Goal: Task Accomplishment & Management: Manage account settings

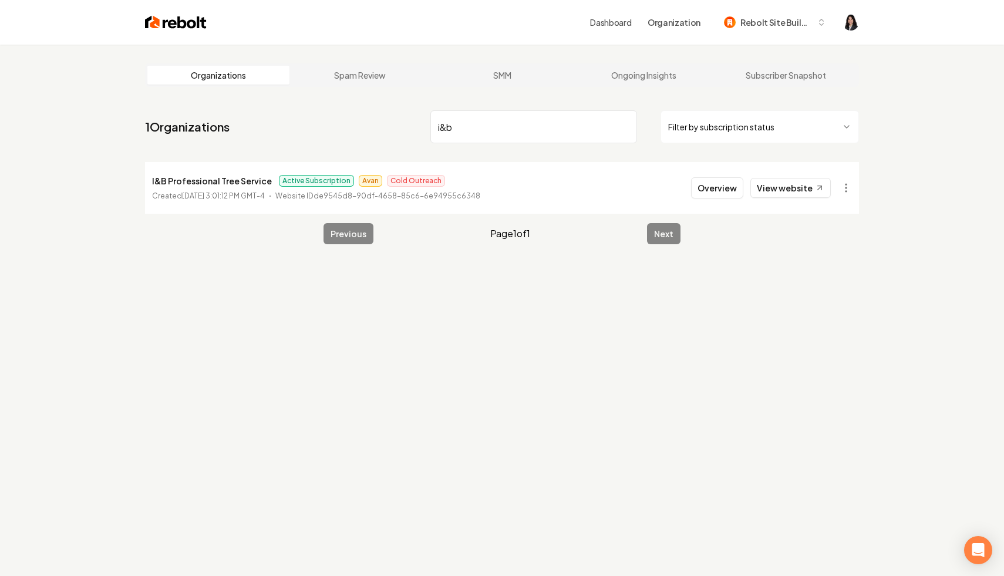
drag, startPoint x: 506, startPoint y: 123, endPoint x: 427, endPoint y: 111, distance: 79.6
click at [427, 111] on nav "1 Organizations i&b Filter by subscription status" at bounding box center [502, 132] width 714 height 52
type input "bellaro"
click at [839, 184] on html "Dashboard Organization Rebolt Site Builder Organizations Spam Review SMM Ongoin…" at bounding box center [502, 288] width 1004 height 576
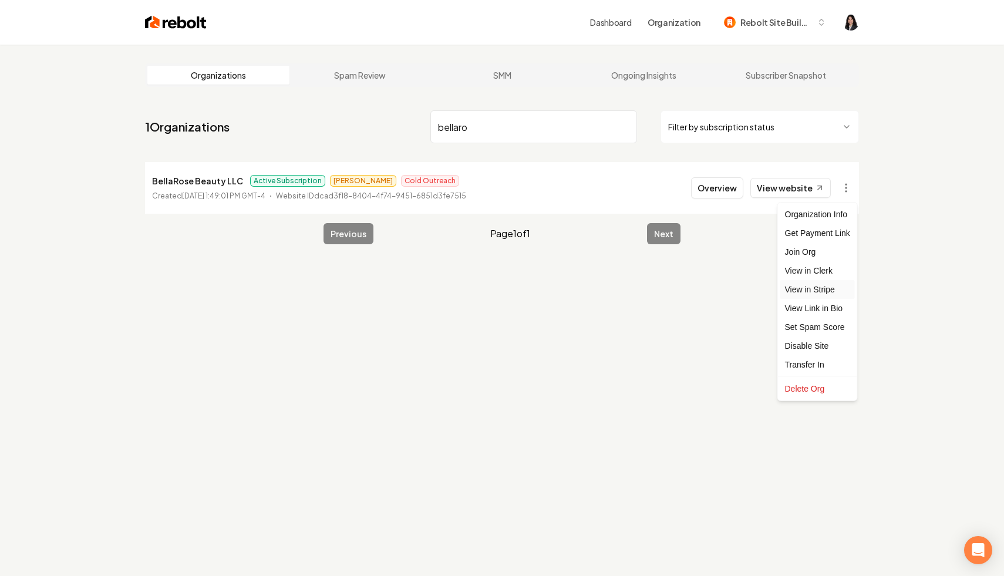
click at [828, 289] on link "View in Stripe" at bounding box center [817, 289] width 75 height 19
click at [623, 126] on input "bellaro" at bounding box center [533, 126] width 207 height 33
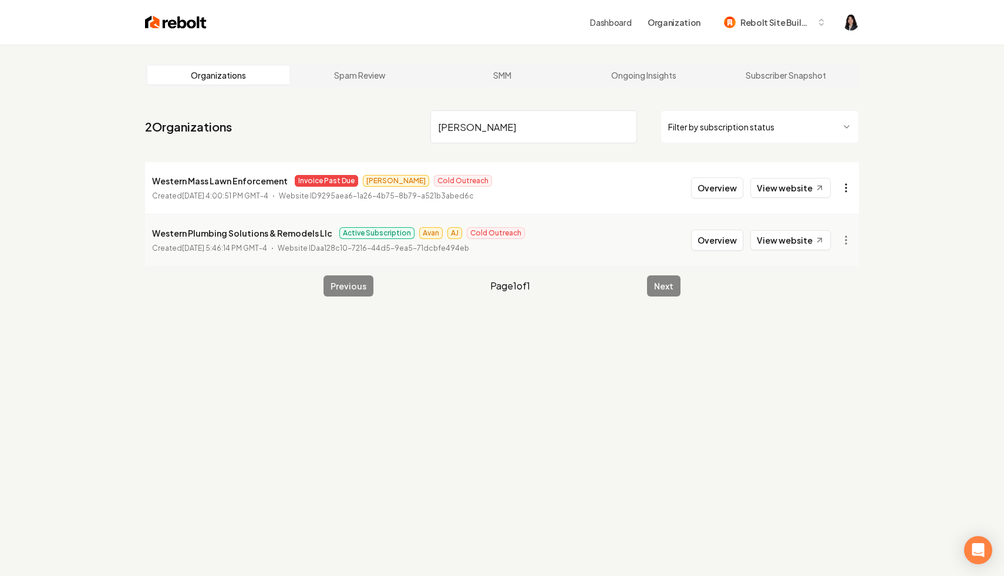
type input "[PERSON_NAME]"
click at [851, 183] on html "Dashboard Organization Rebolt Site Builder Organizations Spam Review SMM Ongoin…" at bounding box center [502, 288] width 1004 height 576
click at [799, 291] on link "View in Stripe" at bounding box center [817, 289] width 75 height 19
click at [844, 186] on html "Dashboard Organization Rebolt Site Builder Organizations Spam Review SMM Ongoin…" at bounding box center [502, 288] width 1004 height 576
click at [899, 181] on html "Dashboard Organization Rebolt Site Builder Organizations Spam Review SMM Ongoin…" at bounding box center [502, 288] width 1004 height 576
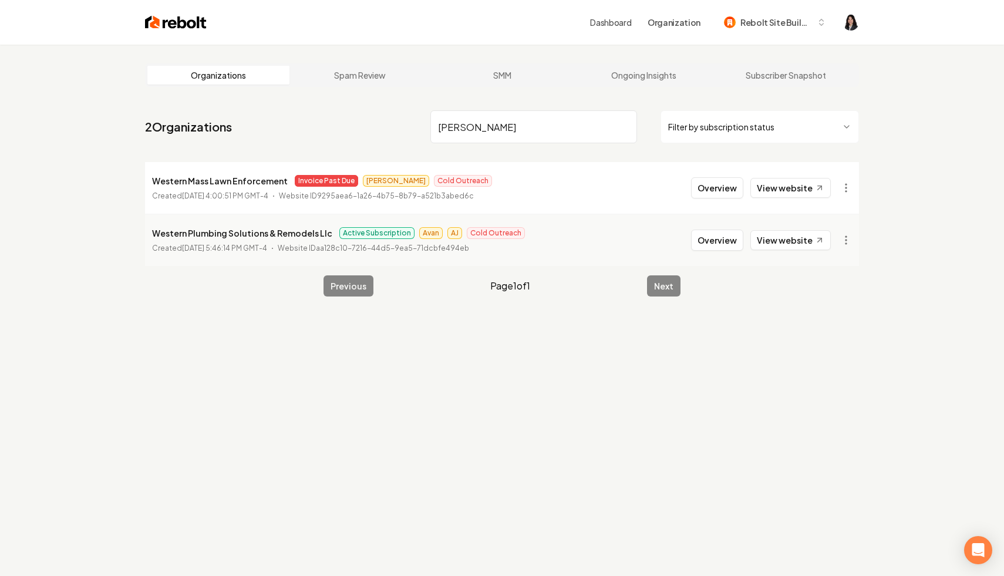
click at [624, 125] on input "[PERSON_NAME]" at bounding box center [533, 126] width 207 height 33
click at [710, 127] on html "Dashboard Organization Rebolt Site Builder Organizations Spam Review SMM Ongoin…" at bounding box center [502, 288] width 1004 height 576
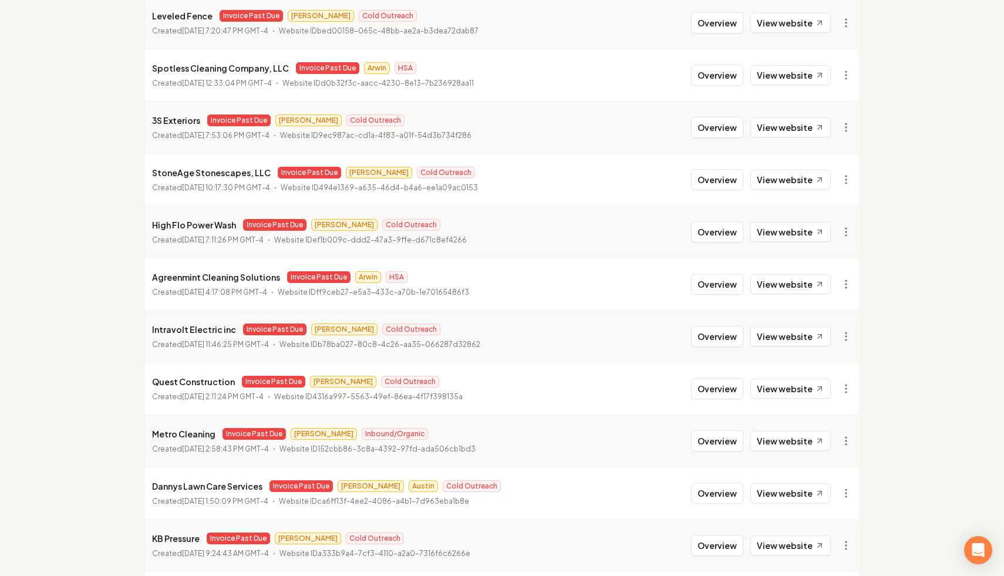
scroll to position [729, 0]
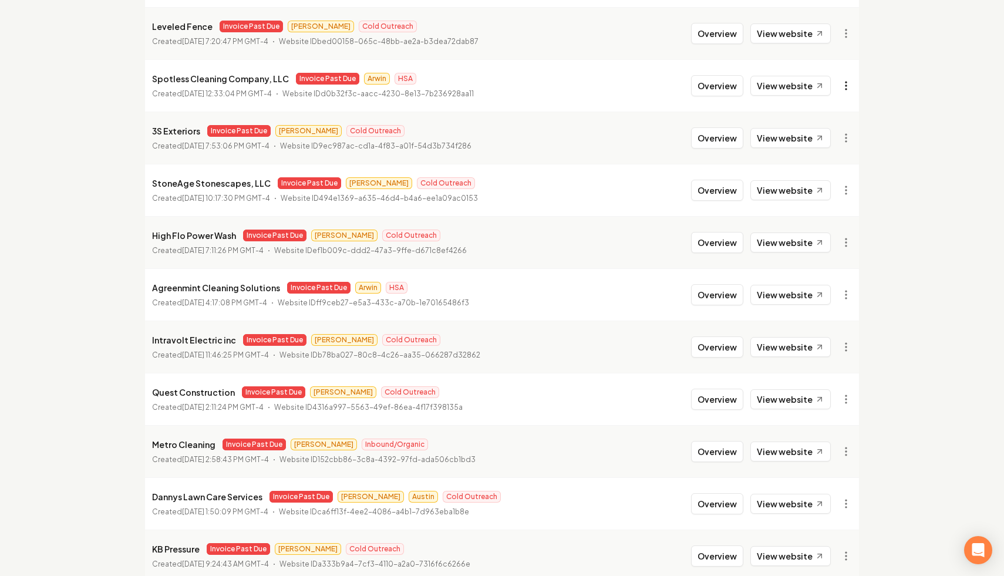
click at [824, 186] on link "View in Stripe" at bounding box center [817, 187] width 75 height 19
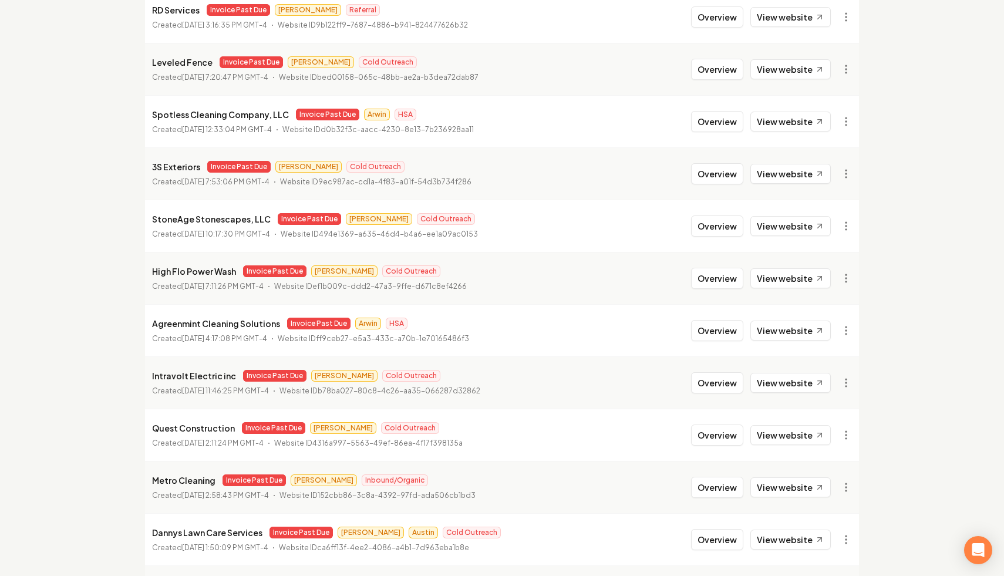
scroll to position [679, 0]
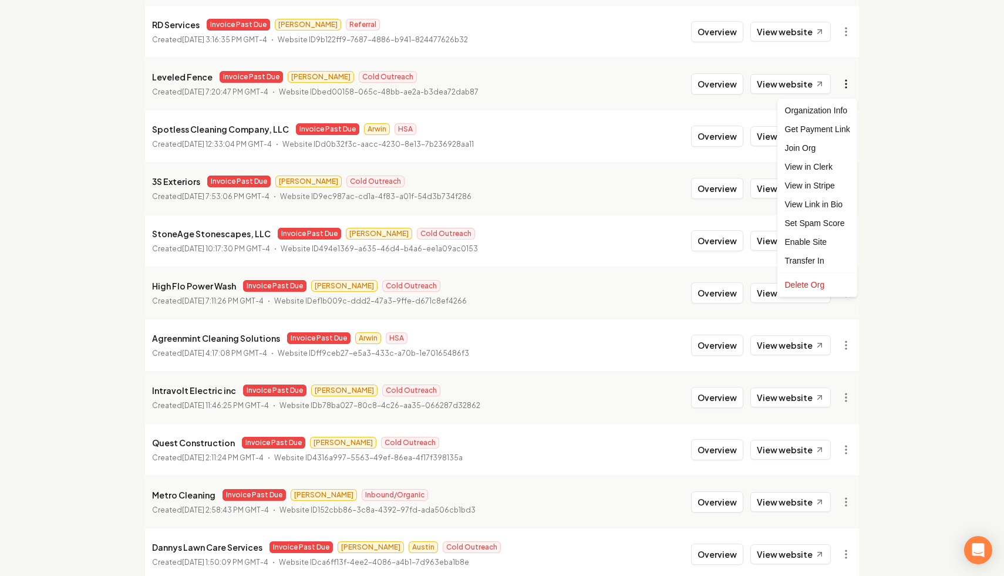
click at [815, 186] on link "View in Stripe" at bounding box center [817, 185] width 75 height 19
click at [827, 185] on link "View in Stripe" at bounding box center [817, 185] width 75 height 19
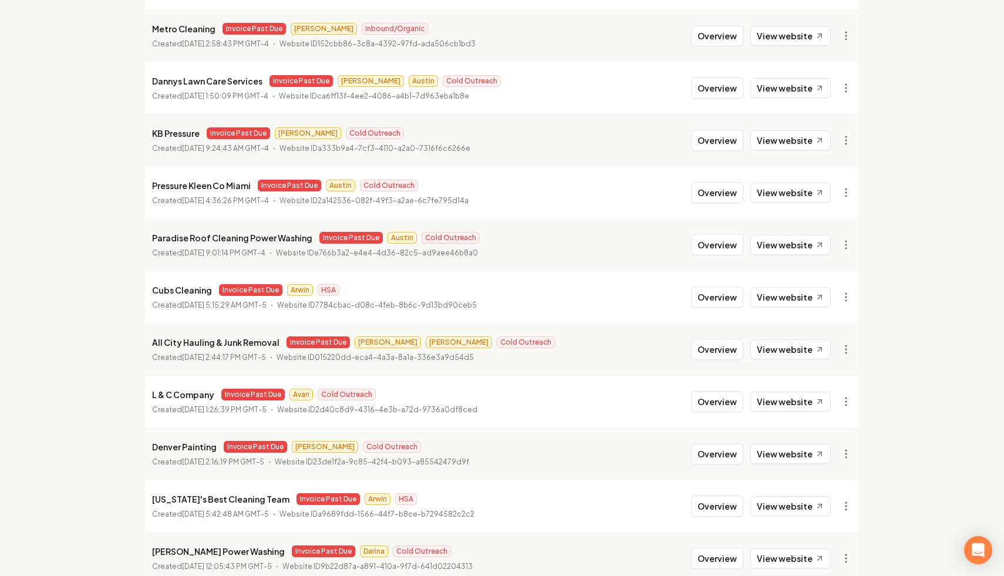
scroll to position [1202, 0]
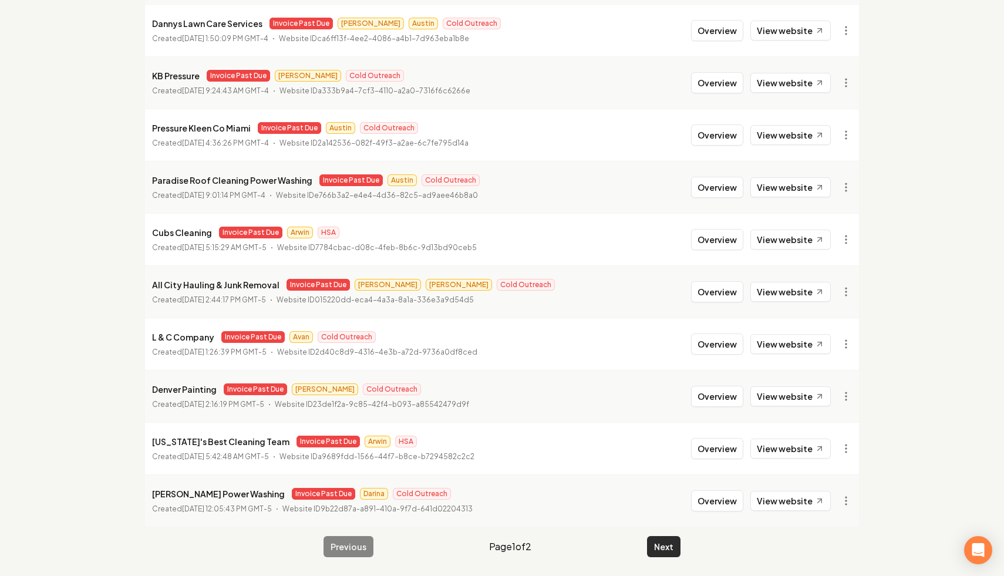
click at [661, 547] on button "Next" at bounding box center [663, 546] width 33 height 21
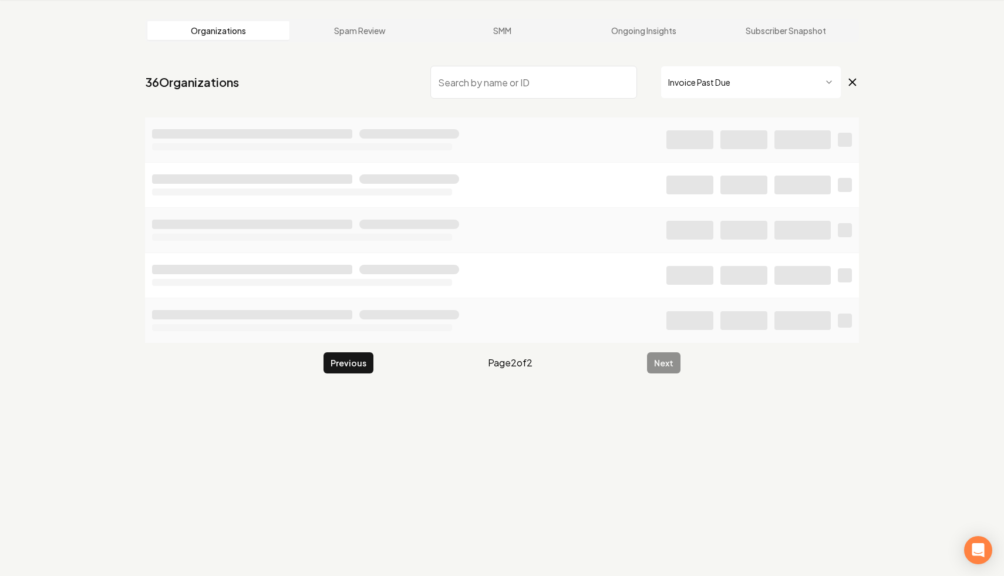
scroll to position [45, 0]
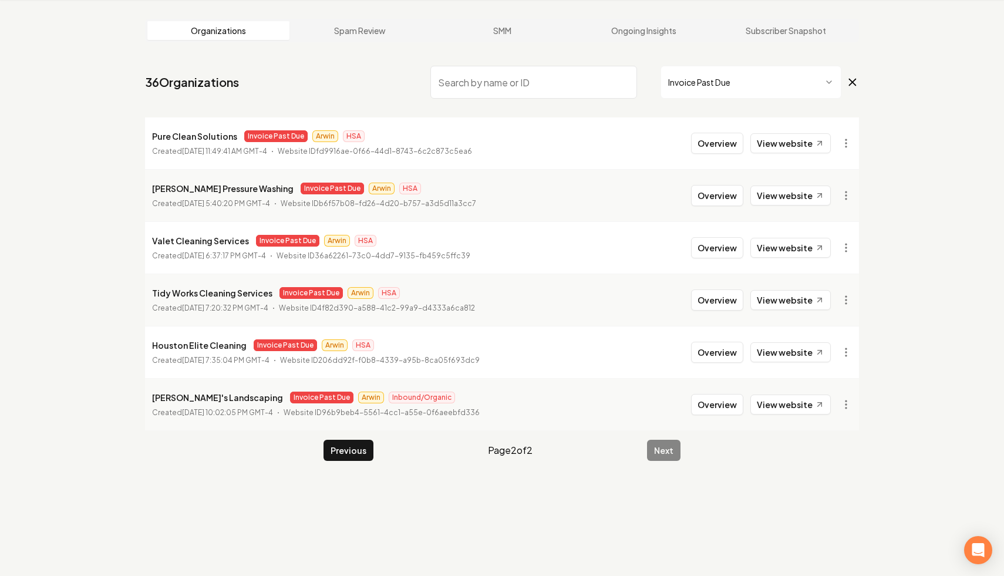
click at [852, 82] on icon at bounding box center [853, 82] width 6 height 6
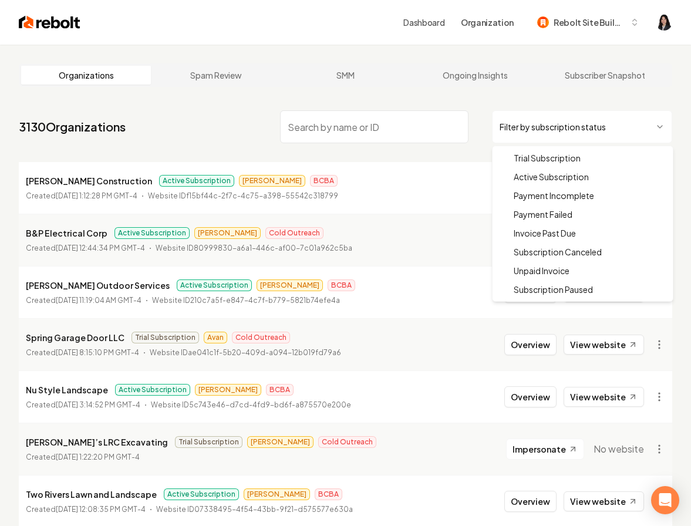
click at [523, 113] on html "Dashboard Organization Rebolt Site Builder Organizations Spam Review SMM Ongoin…" at bounding box center [345, 263] width 691 height 526
